Goal: Contribute content

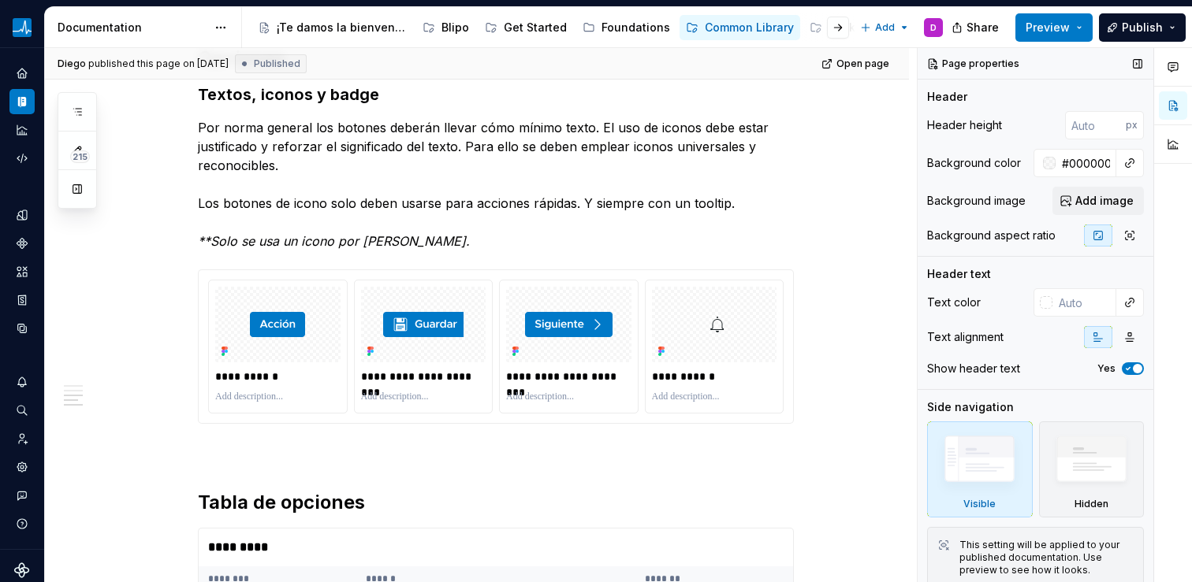
scroll to position [1762, 0]
click at [22, 49] on button "Expand sidebar" at bounding box center [33, 48] width 22 height 22
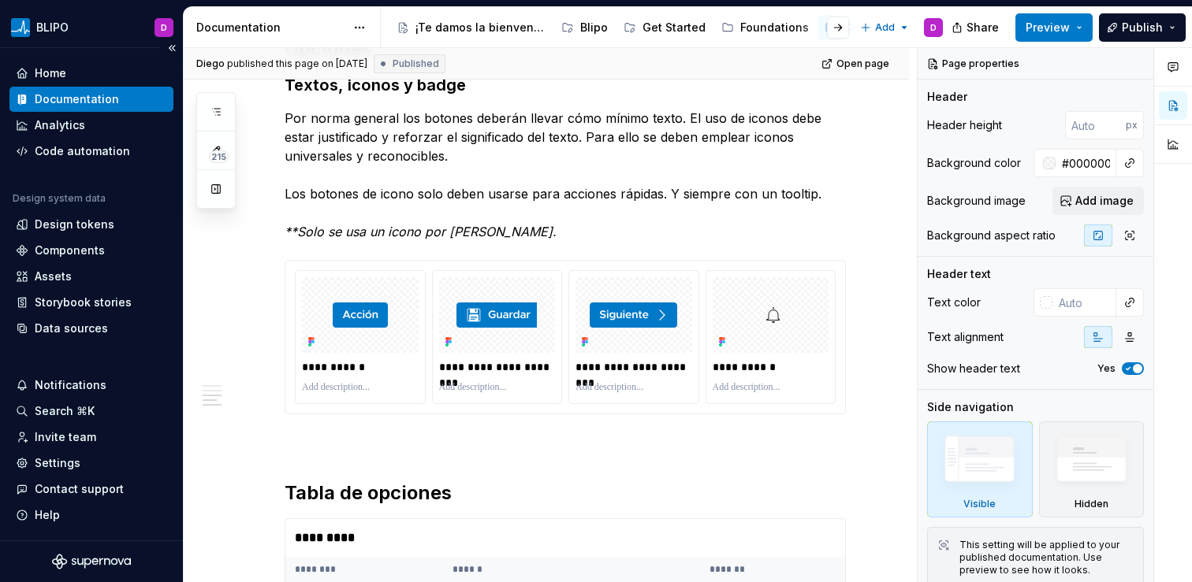
scroll to position [1775, 0]
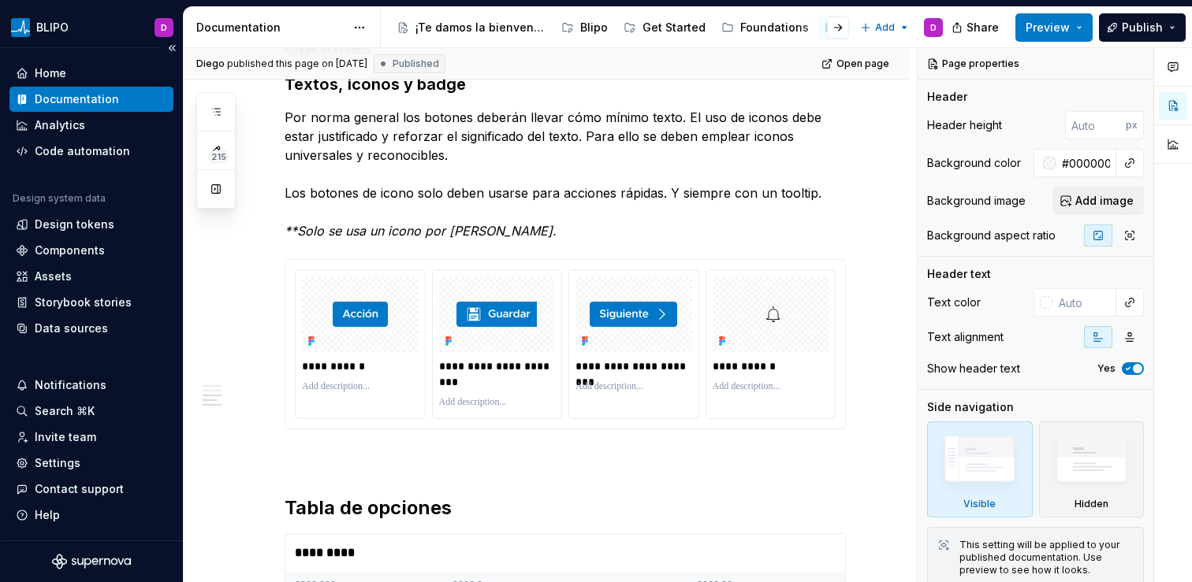
type textarea "*"
click at [62, 469] on div "Settings" at bounding box center [58, 464] width 46 height 16
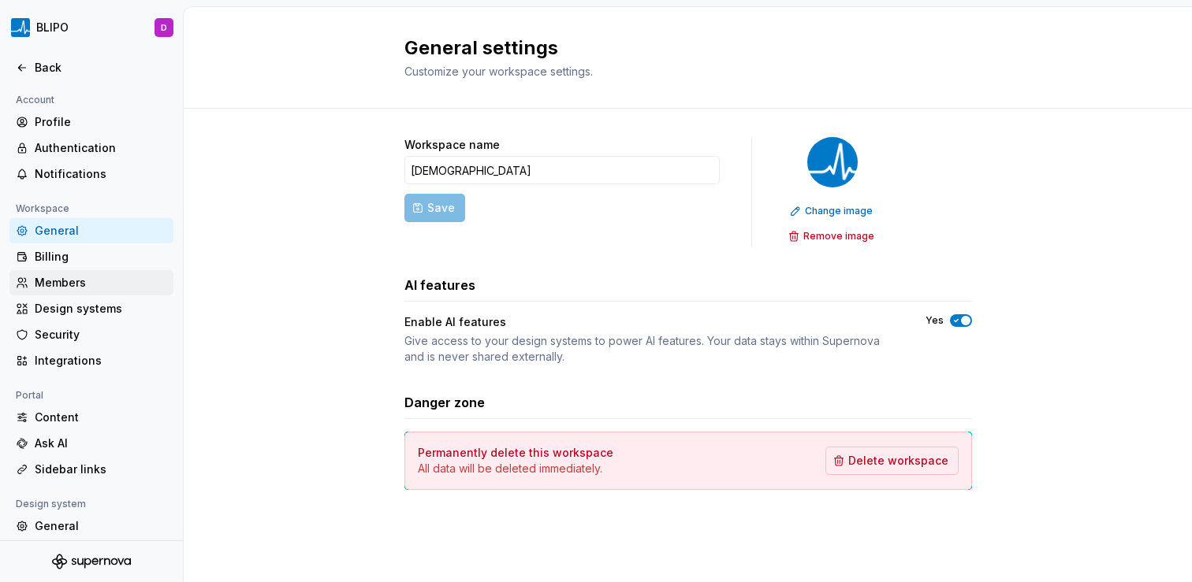
click at [98, 281] on div "Members" at bounding box center [101, 283] width 132 height 16
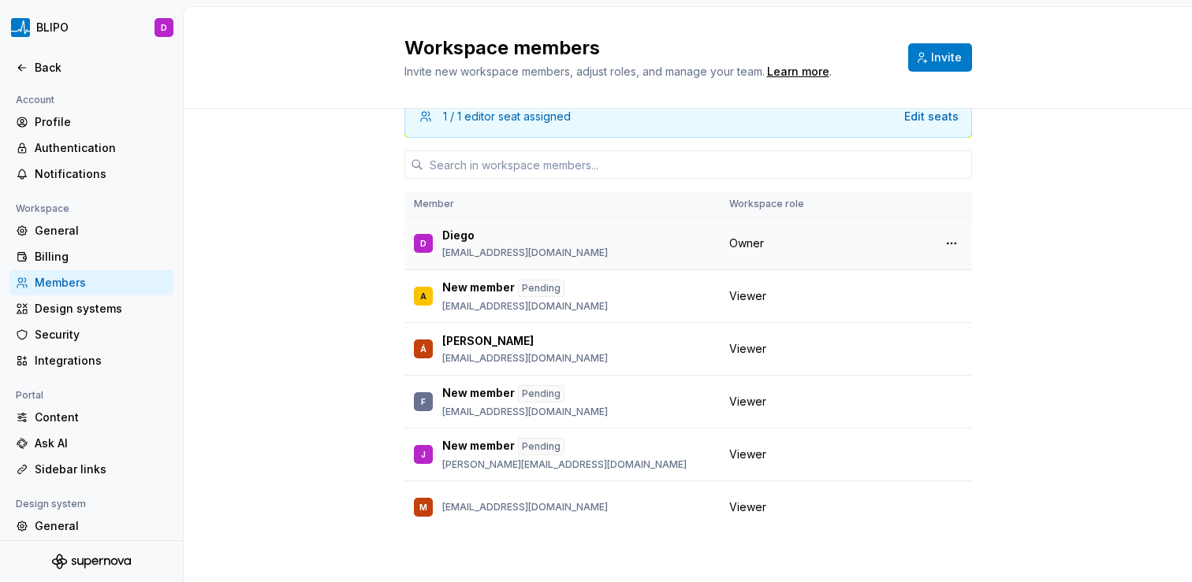
scroll to position [37, 0]
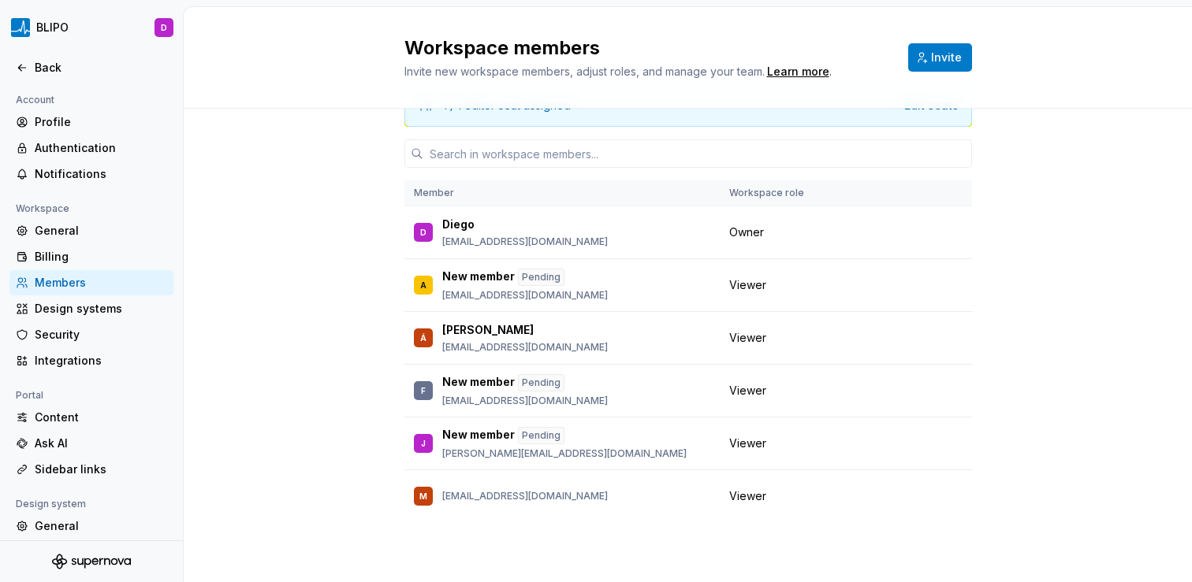
click at [385, 316] on div "1 / 1 editor seat assigned Edit seats Member Workspace role D Diego dsanchezru@…" at bounding box center [688, 327] width 1008 height 511
click at [22, 69] on icon at bounding box center [22, 67] width 13 height 13
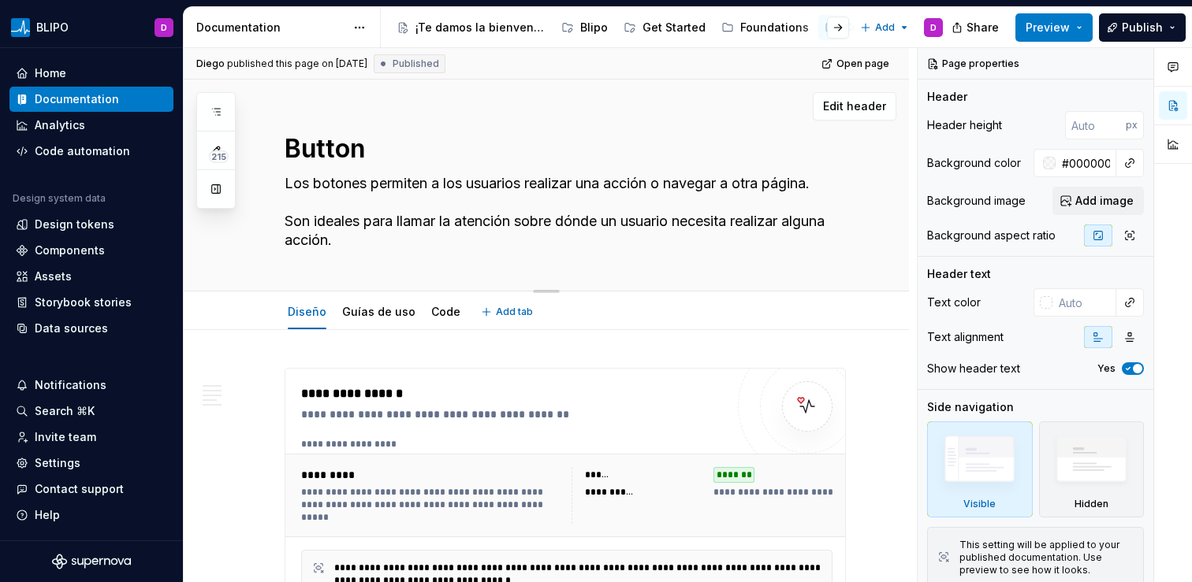
click at [653, 189] on textarea "Los botones permiten a los usuarios realizar una acción o navegar a otra página…" at bounding box center [561, 212] width 561 height 82
click at [1077, 28] on button "Preview" at bounding box center [1053, 27] width 77 height 28
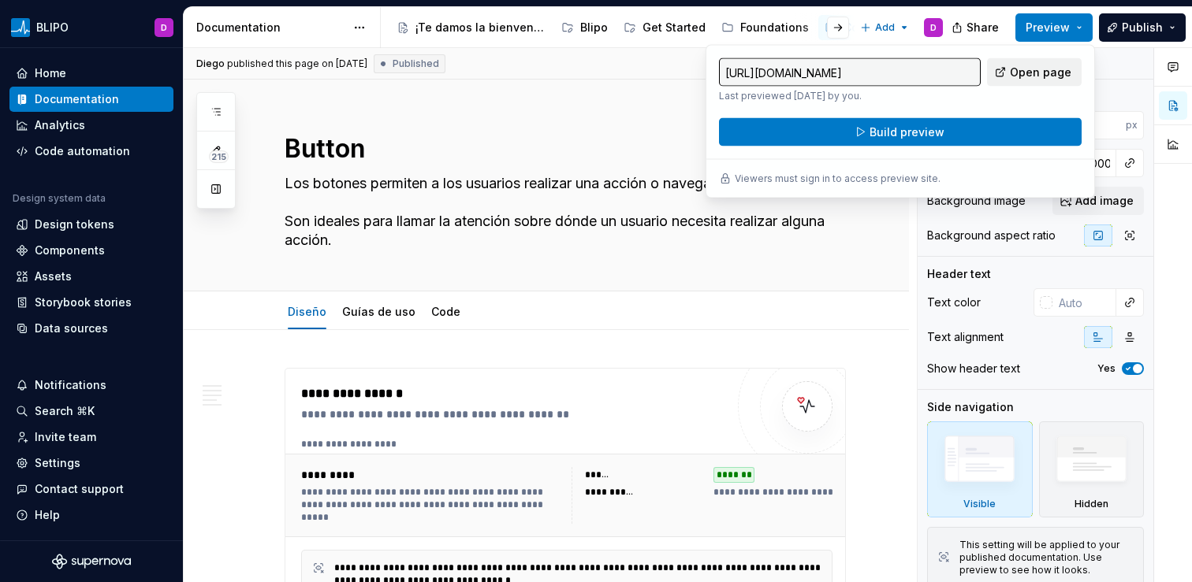
click at [1029, 73] on span "Open page" at bounding box center [1040, 73] width 61 height 16
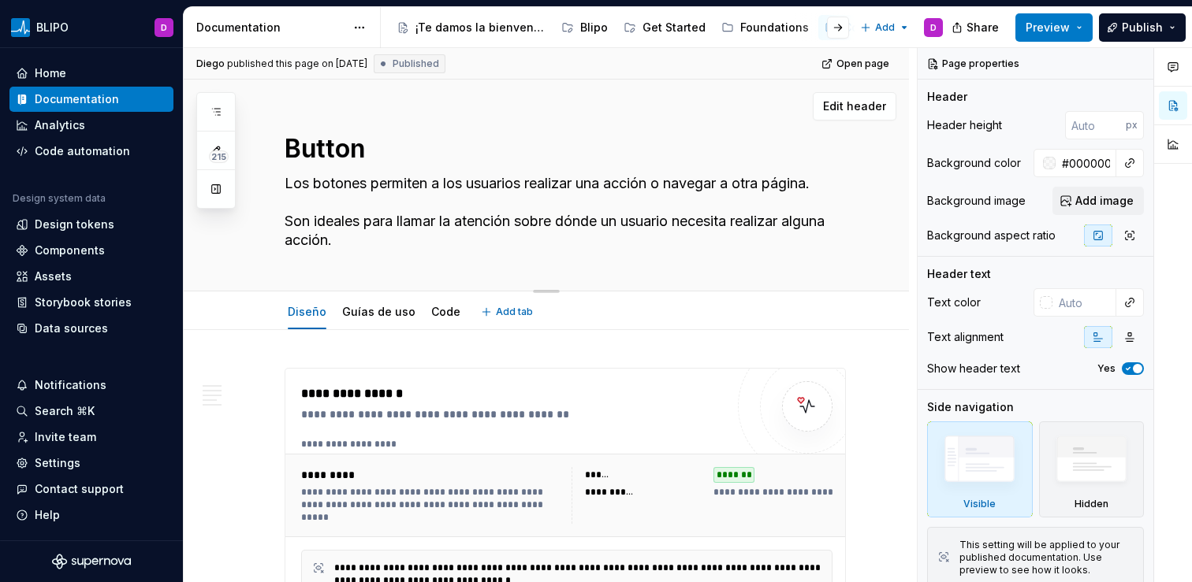
click at [380, 105] on div "Edit header" at bounding box center [540, 106] width 713 height 28
click at [1180, 31] on button "Publish" at bounding box center [1142, 27] width 87 height 28
click at [1081, 28] on button "Preview" at bounding box center [1053, 27] width 77 height 28
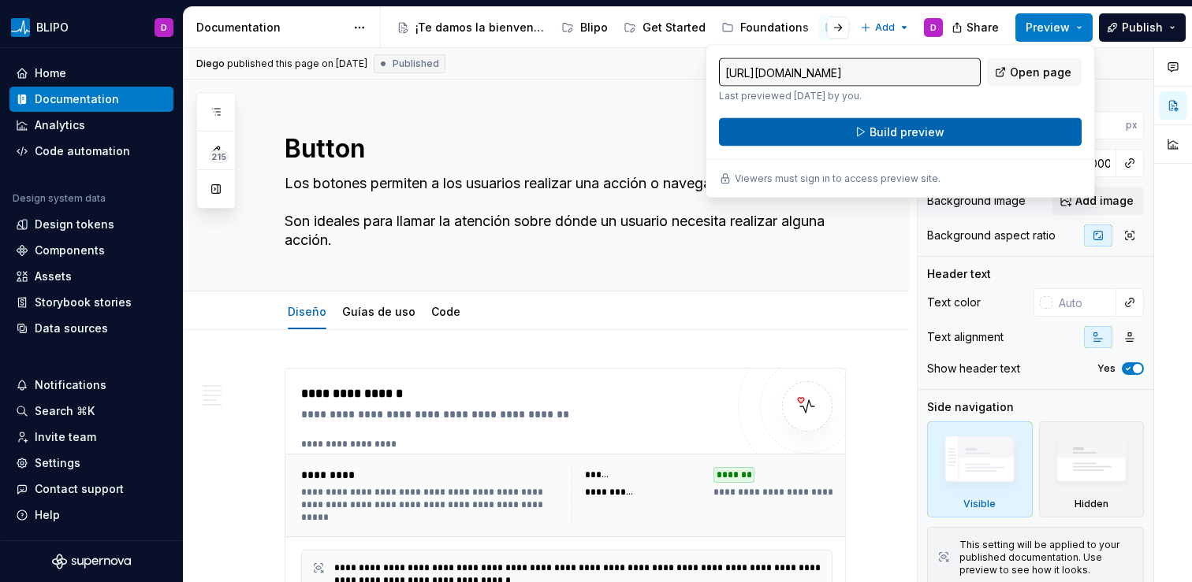
click at [947, 133] on button "Build preview" at bounding box center [900, 132] width 363 height 28
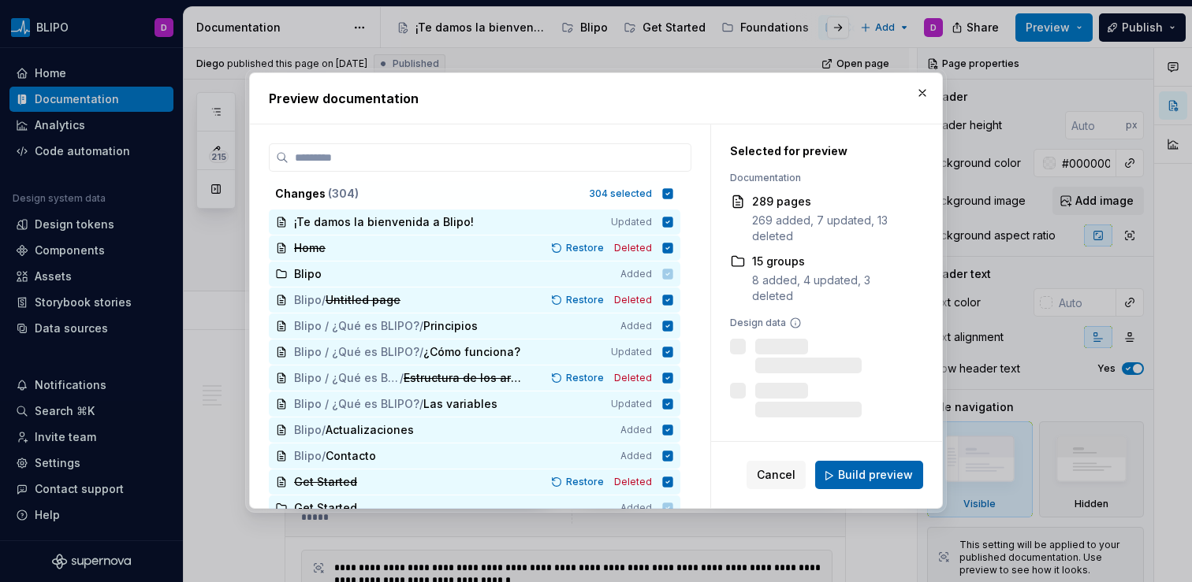
click at [879, 480] on span "Build preview" at bounding box center [875, 476] width 75 height 16
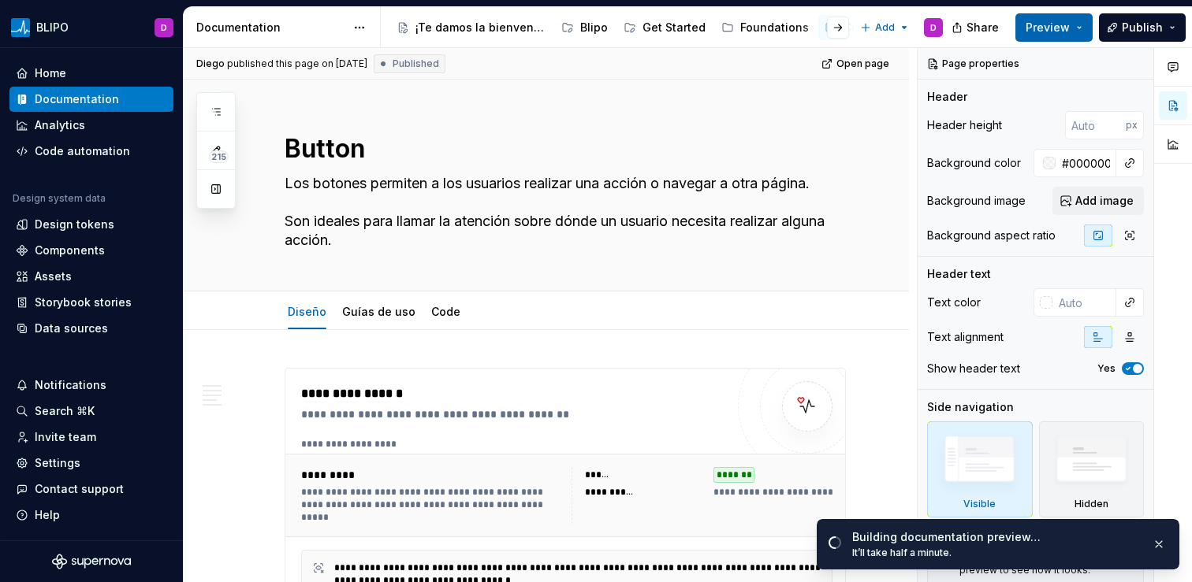
click at [1070, 28] on span "Preview" at bounding box center [1047, 28] width 44 height 16
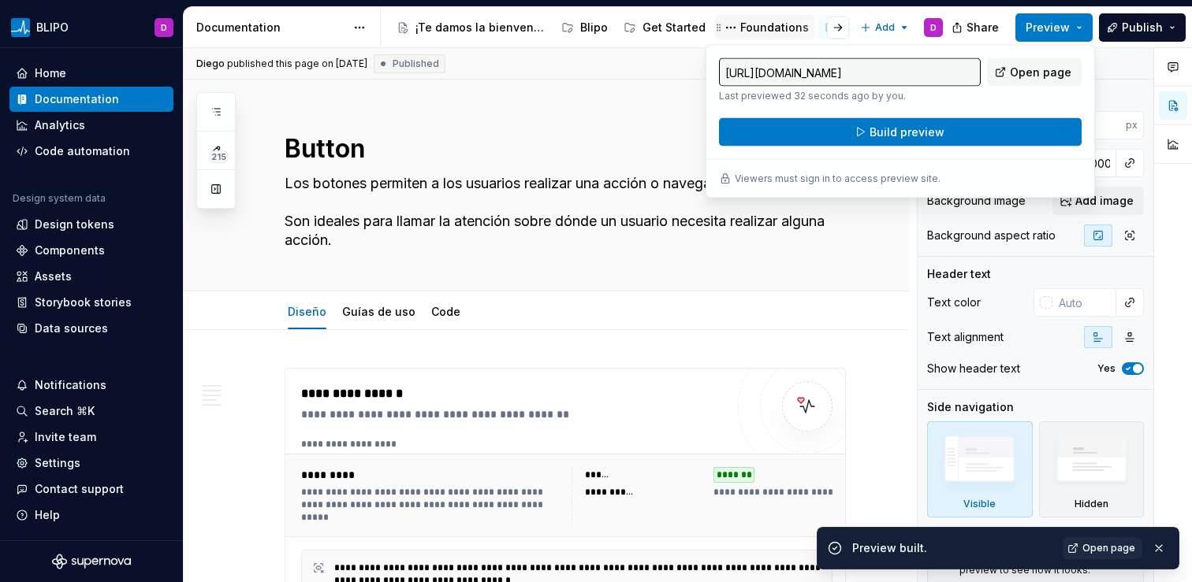
click at [774, 20] on div "Foundations" at bounding box center [774, 28] width 69 height 16
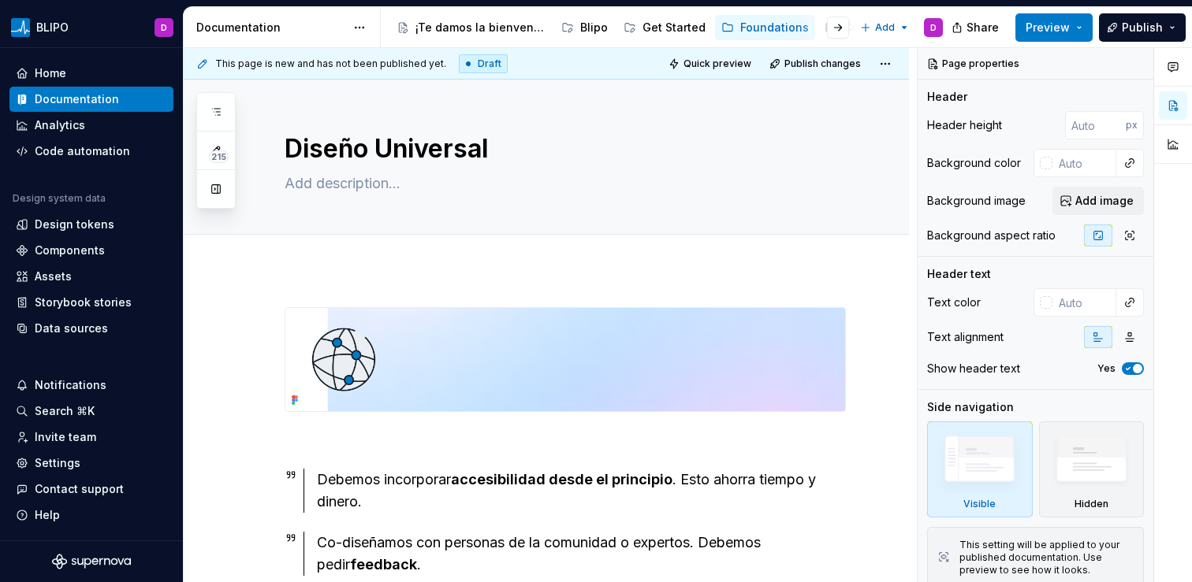
type textarea "*"
